Goal: Find specific page/section: Find specific page/section

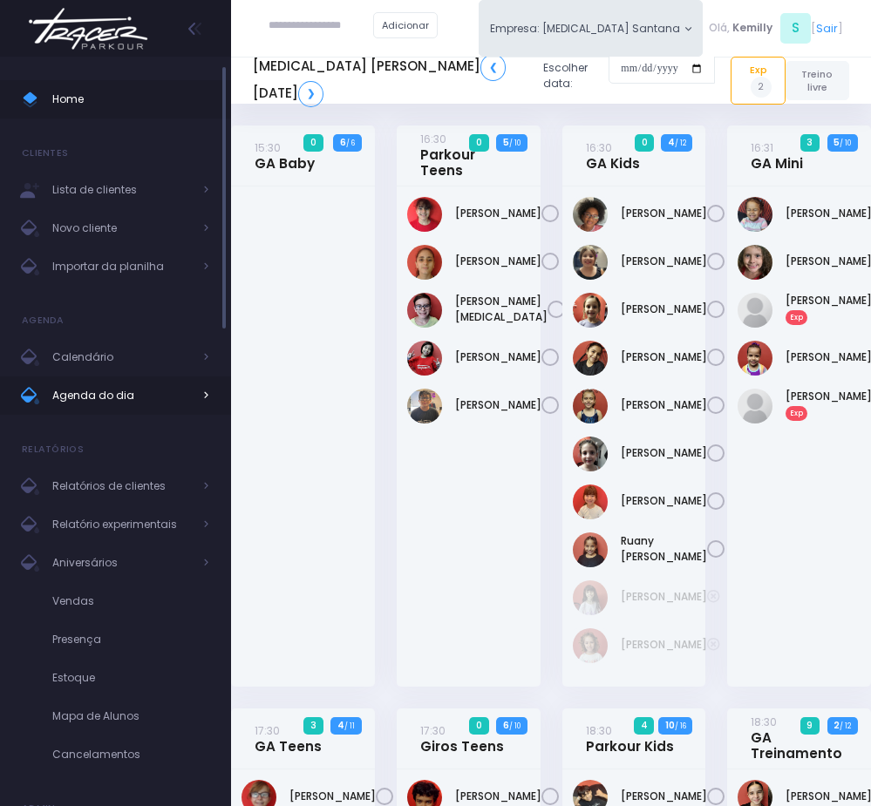
click at [77, 406] on span "Agenda do dia" at bounding box center [122, 396] width 140 height 23
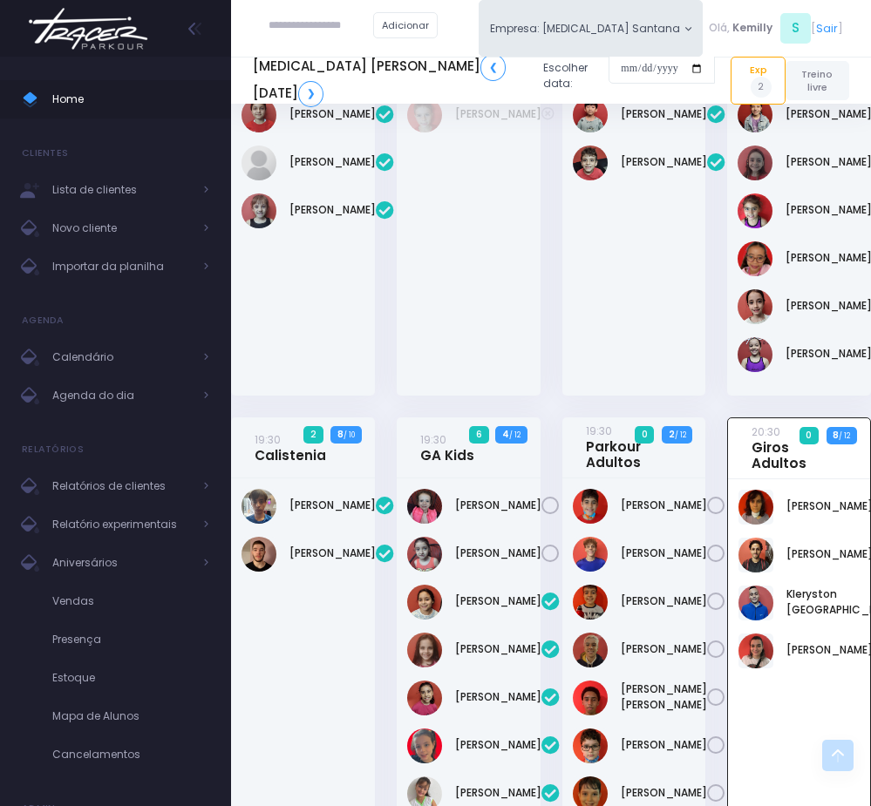
scroll to position [874, 0]
